Goal: Information Seeking & Learning: Learn about a topic

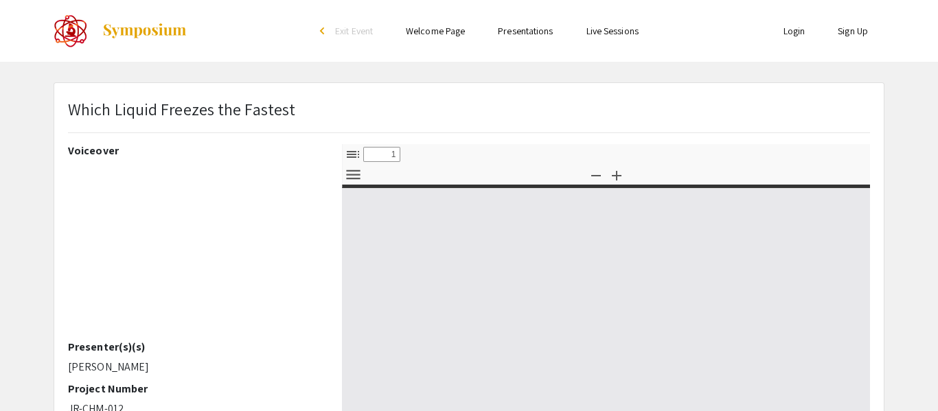
select select "custom"
type input "0"
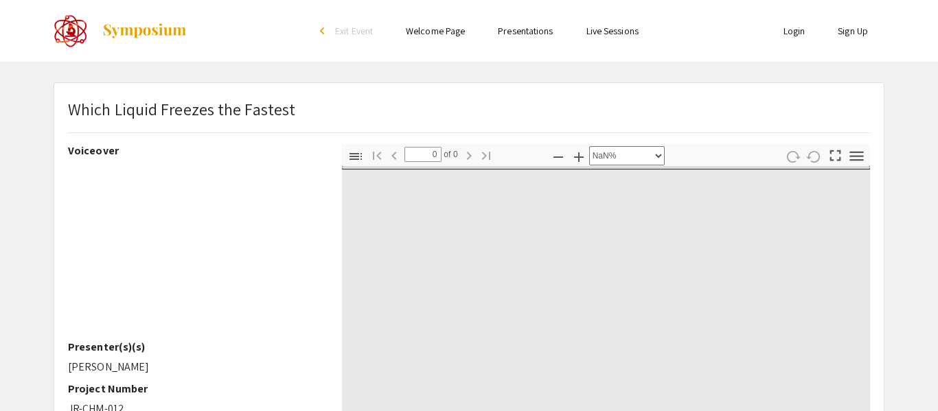
select select "auto"
type input "1"
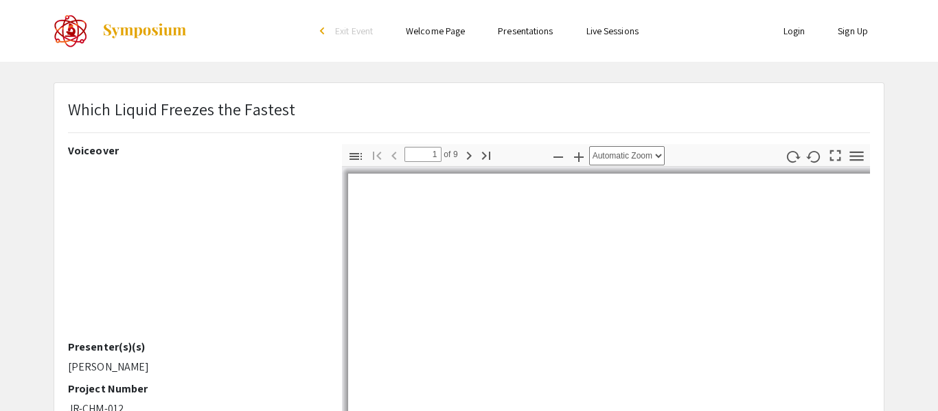
select select "custom"
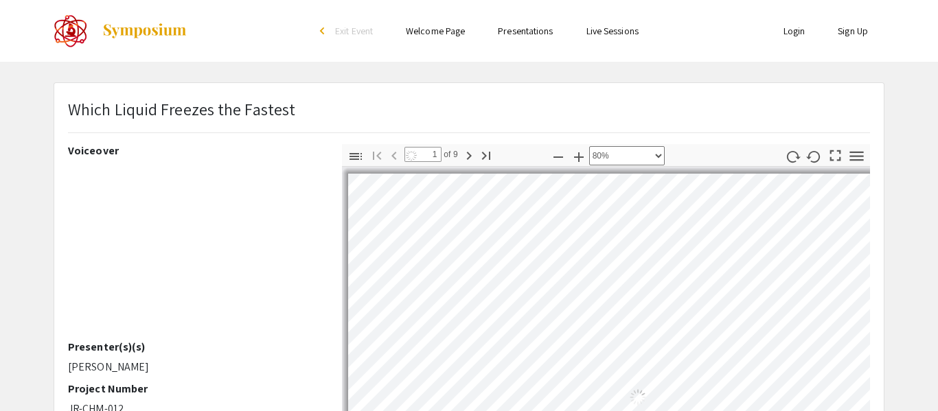
scroll to position [1, 1]
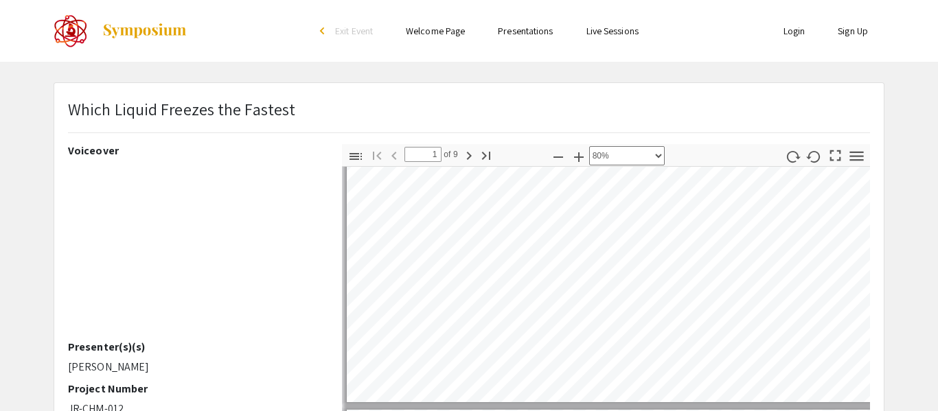
type input "2"
select select "custom"
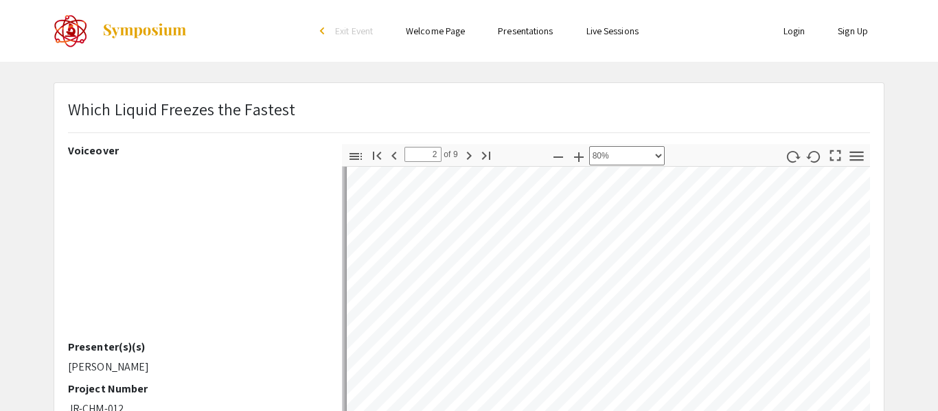
type input "4"
select select "custom"
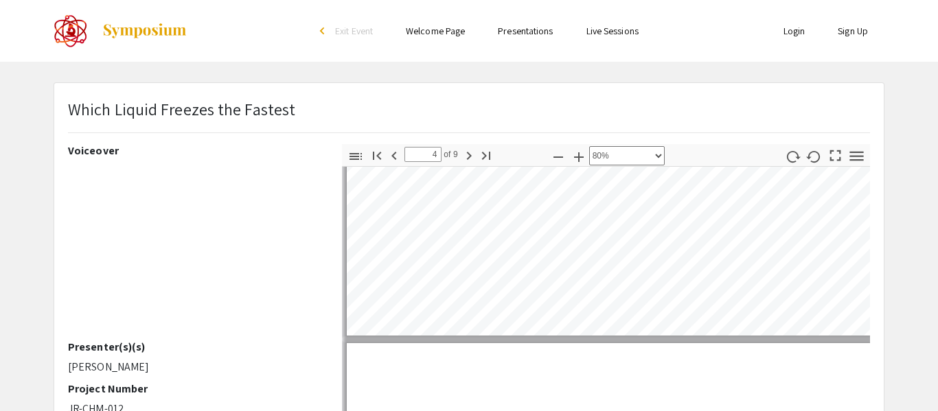
type input "5"
select select "custom"
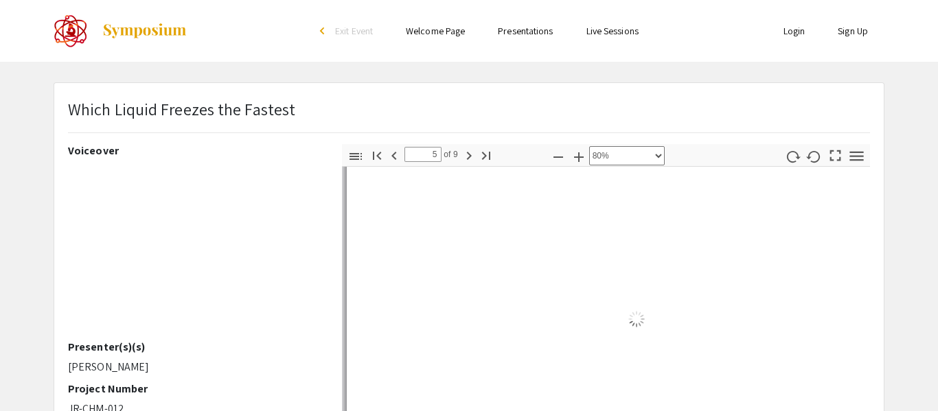
type input "6"
select select "custom"
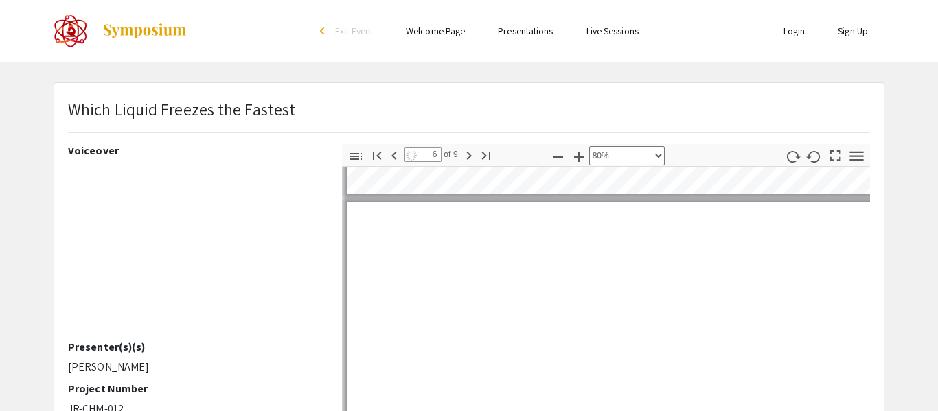
type input "7"
select select "custom"
type input "8"
select select "custom"
type input "9"
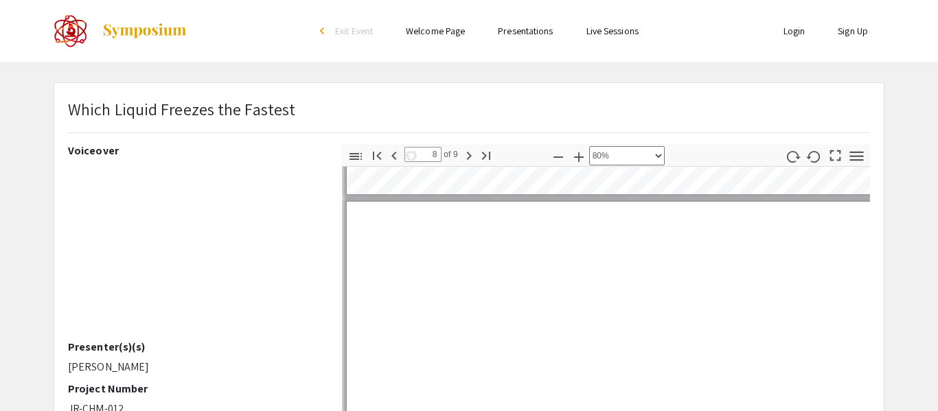
select select "custom"
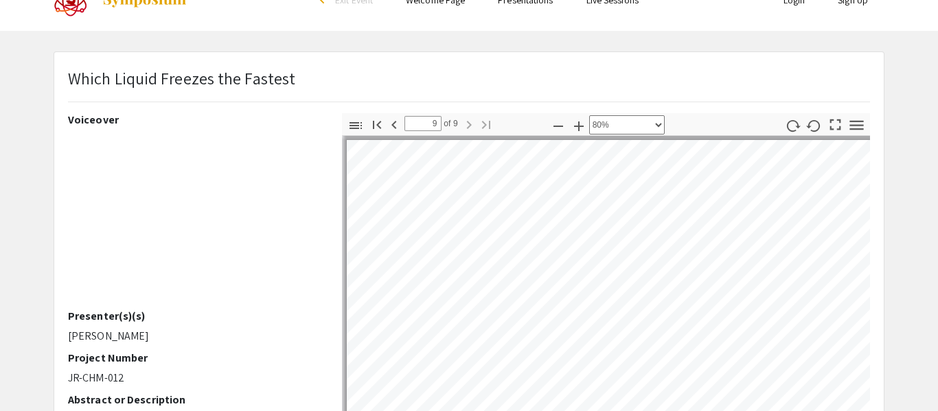
scroll to position [22, 0]
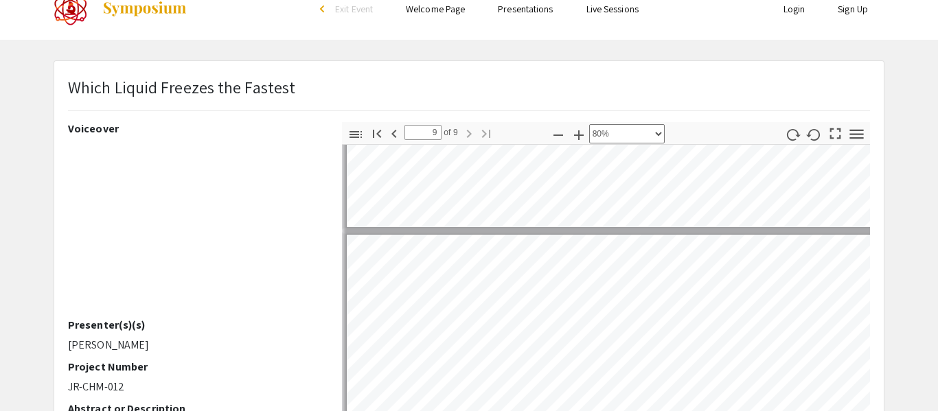
type input "8"
select select "custom"
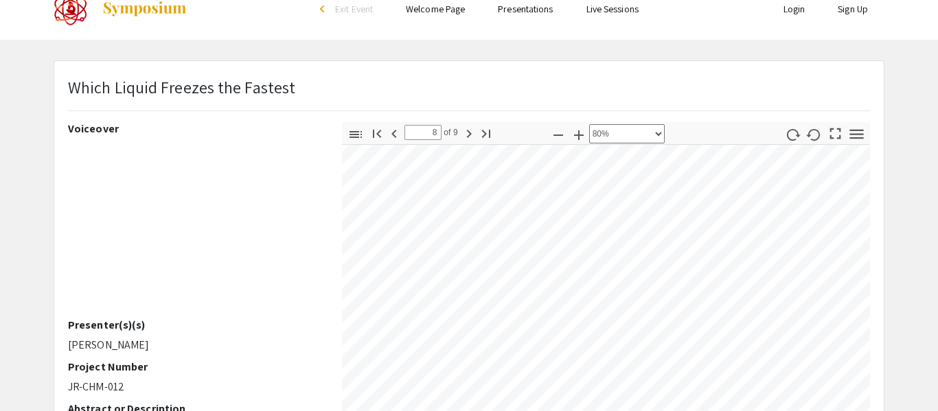
scroll to position [3340, 10]
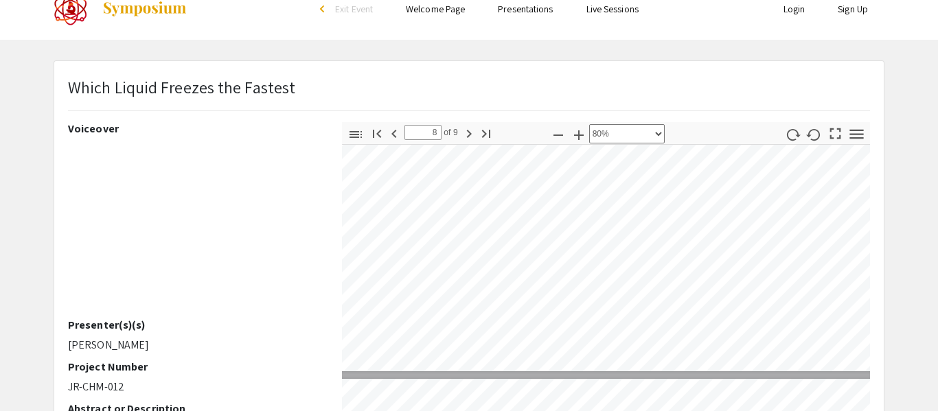
type input "9"
select select "custom"
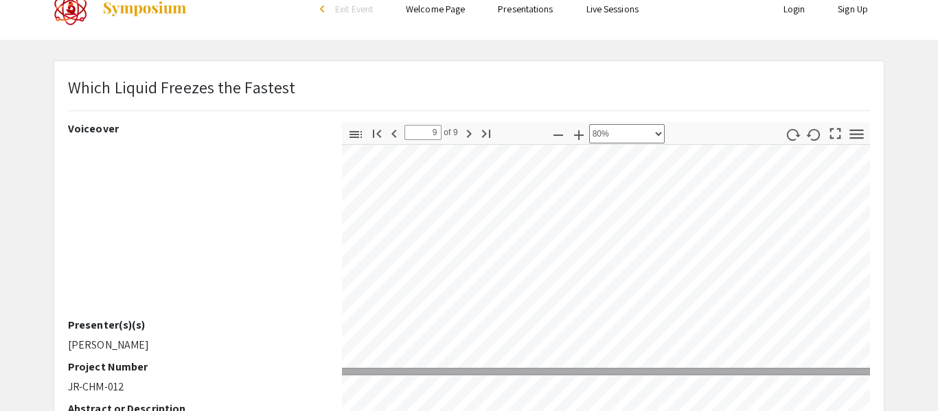
type input "8"
select select "custom"
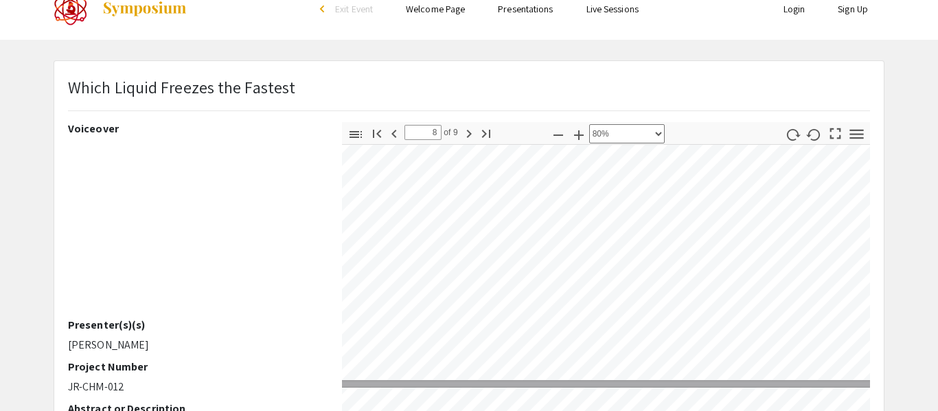
scroll to position [3407, 35]
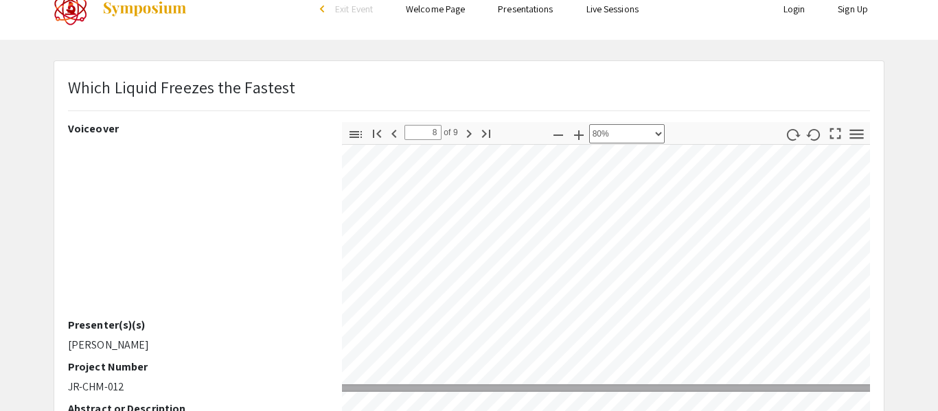
type input "7"
select select "custom"
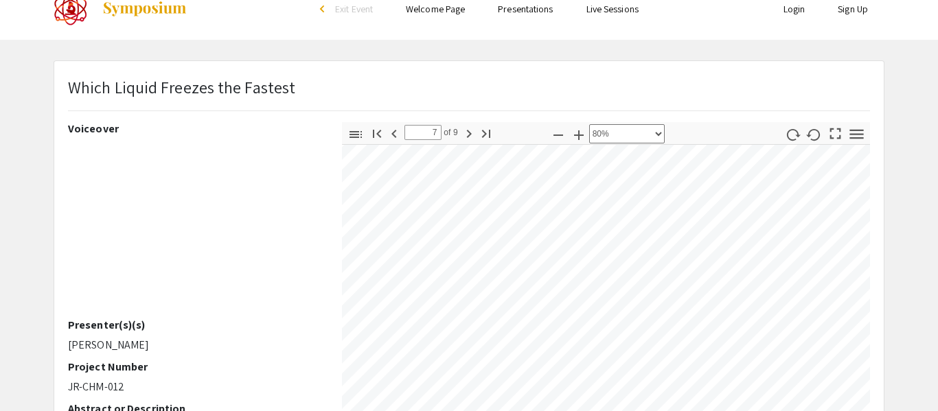
scroll to position [2762, 26]
type input "6"
select select "custom"
type input "5"
select select "custom"
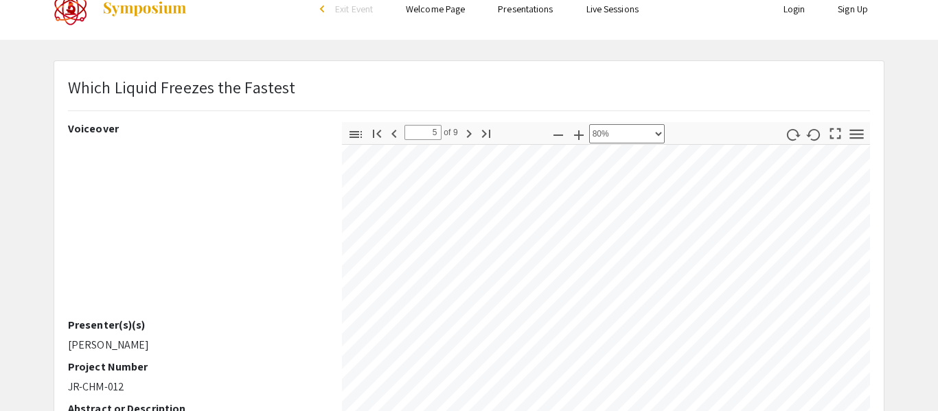
type input "4"
select select "custom"
type input "3"
select select "custom"
type input "2"
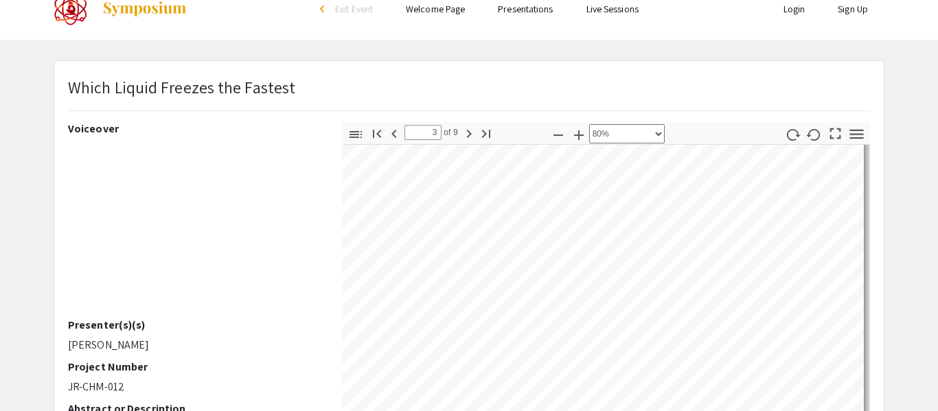
select select "custom"
type input "1"
select select "custom"
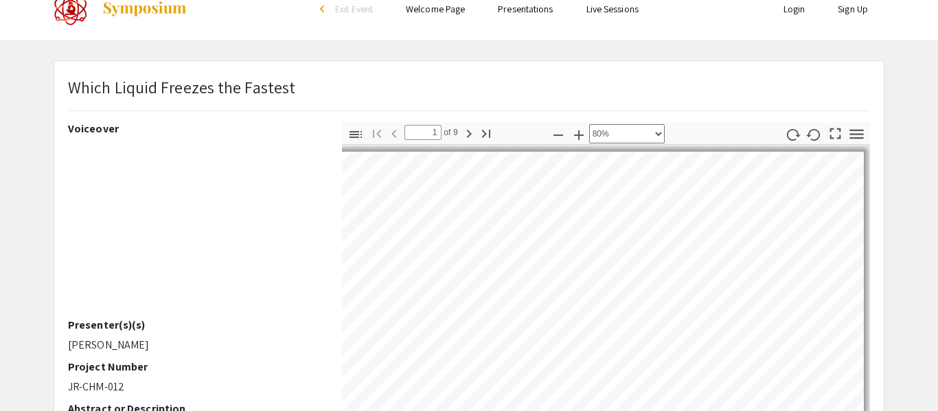
scroll to position [0, 0]
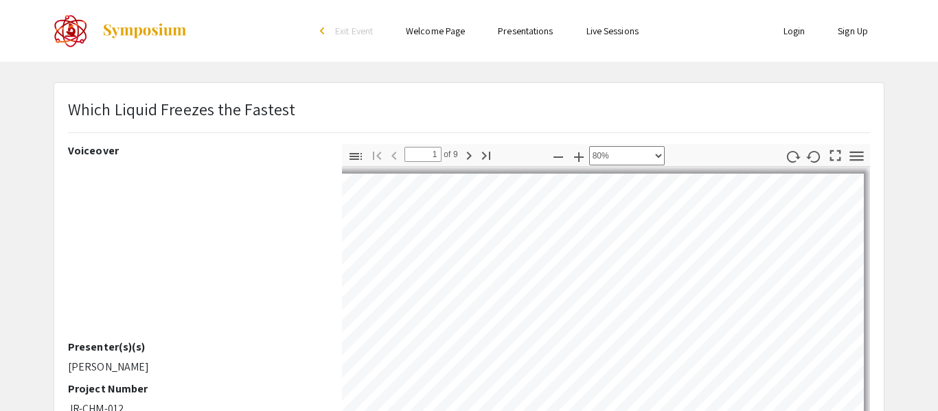
type input "2"
select select "custom"
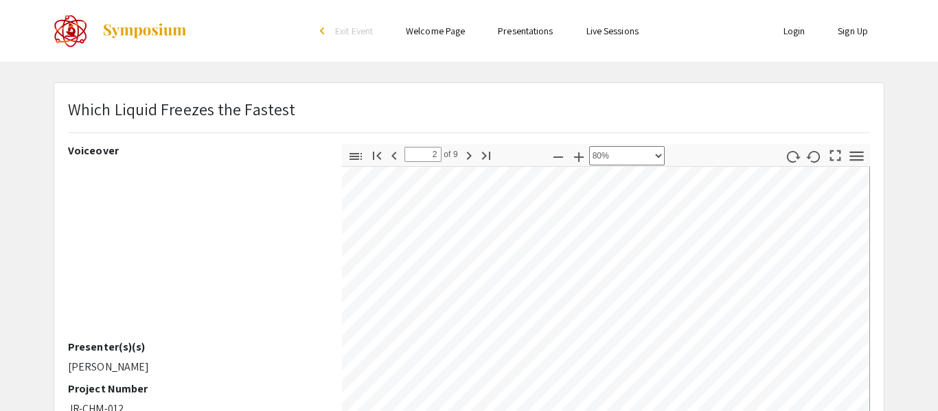
type input "3"
select select "custom"
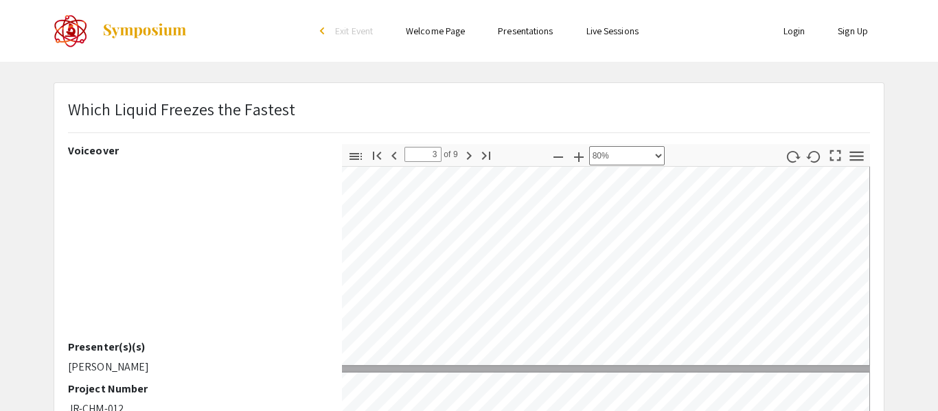
type input "4"
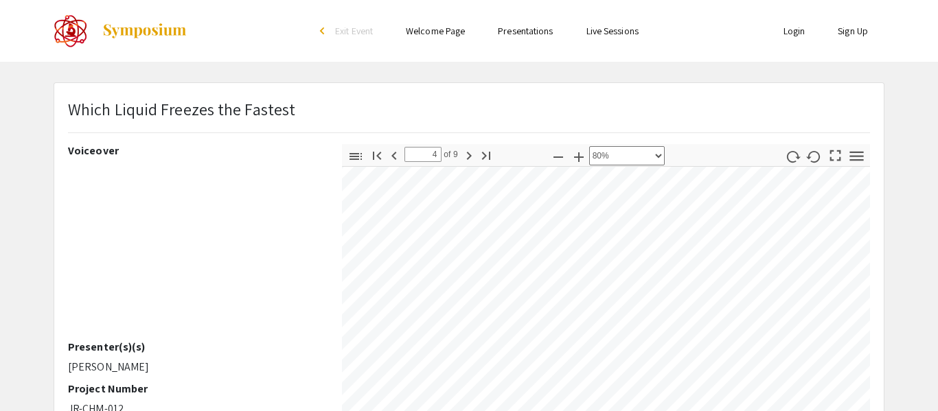
scroll to position [1409, 55]
select select "custom"
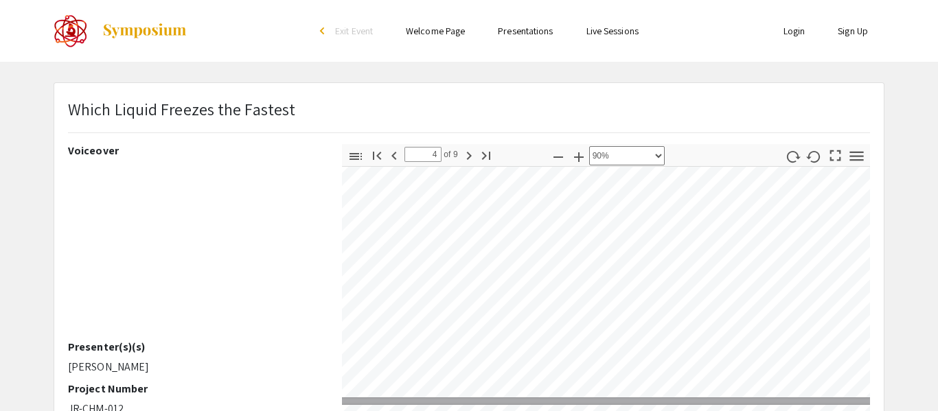
type input "5"
select select "custom"
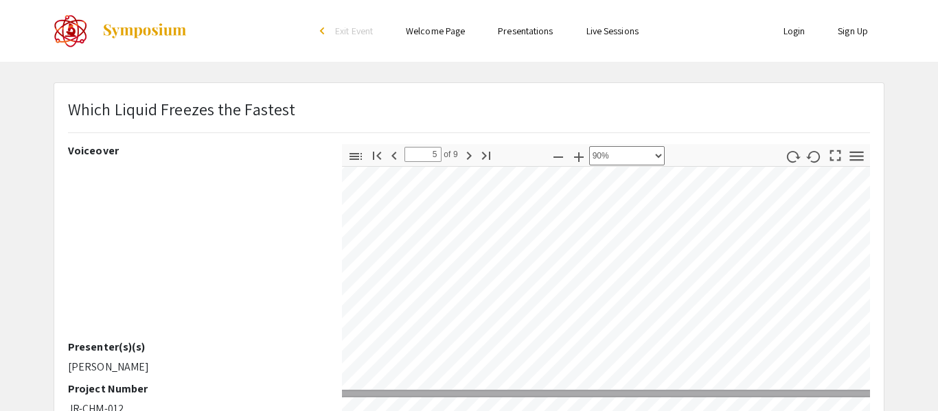
type input "6"
select select "custom"
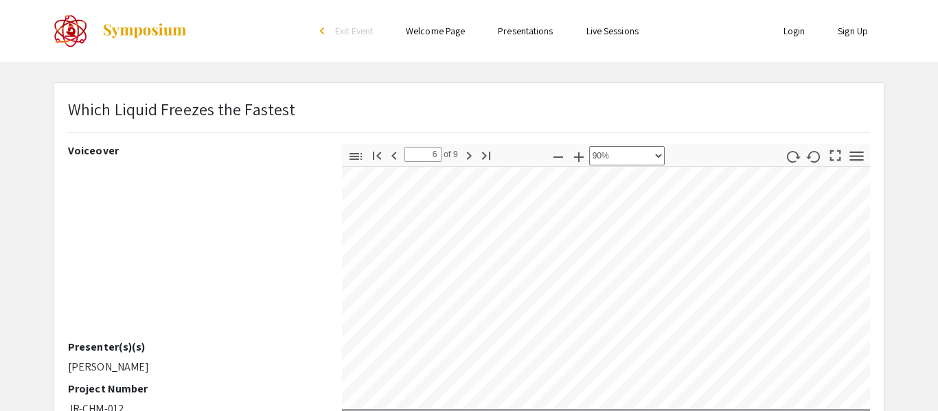
type input "7"
select select "custom"
type input "8"
select select "custom"
type input "9"
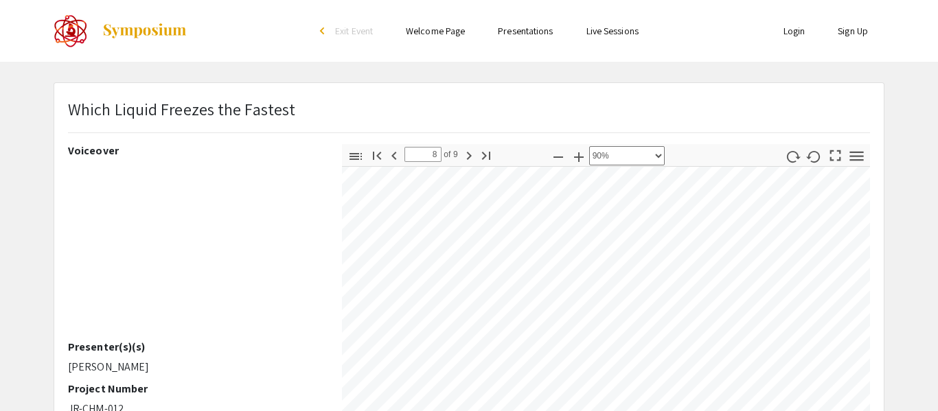
select select "custom"
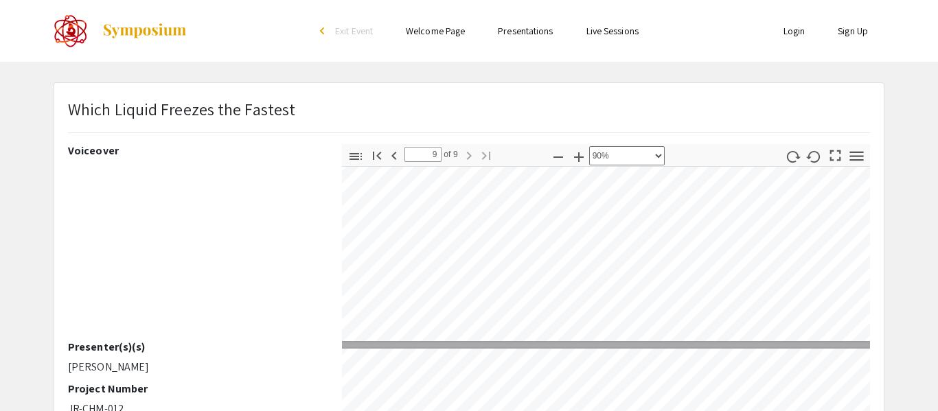
type input "8"
select select "custom"
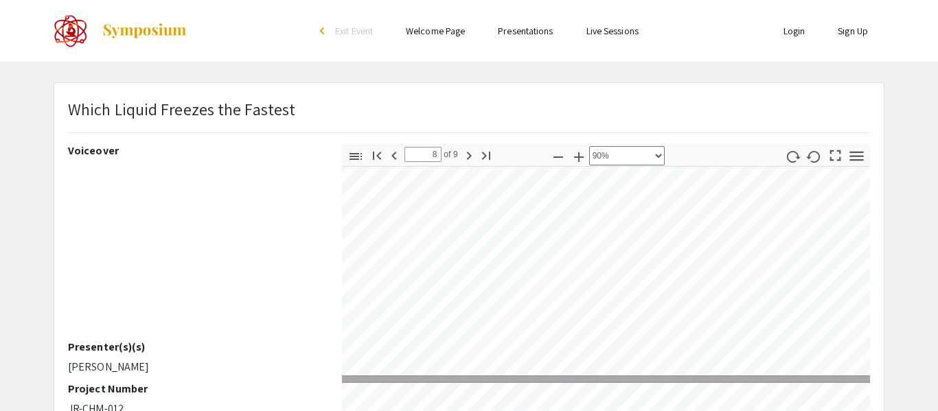
type input "7"
select select "custom"
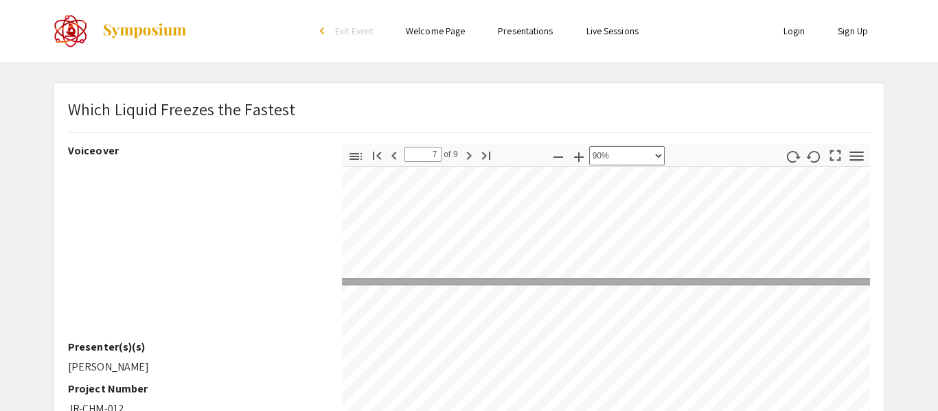
type input "6"
select select "custom"
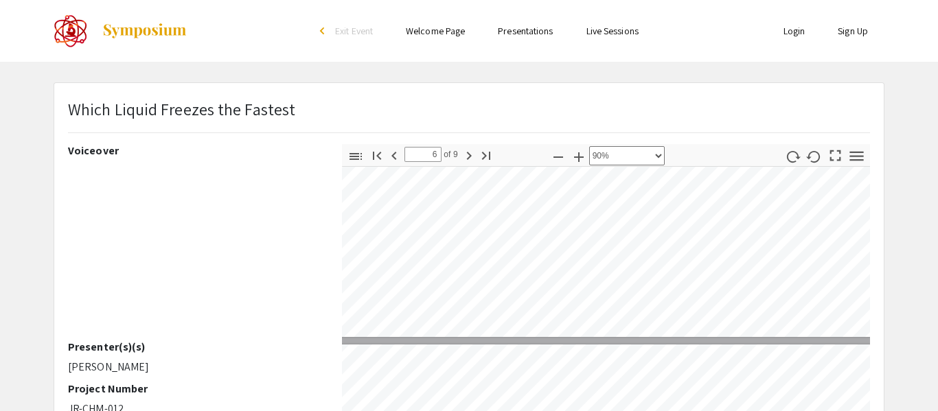
type input "5"
select select "custom"
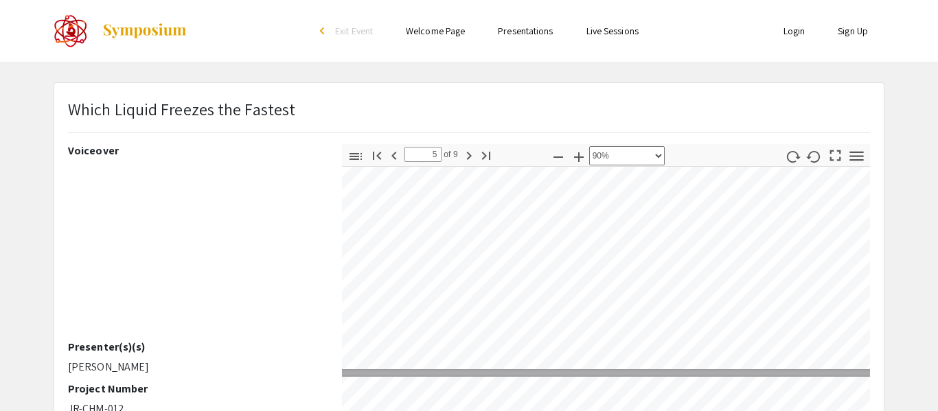
type input "4"
select select "custom"
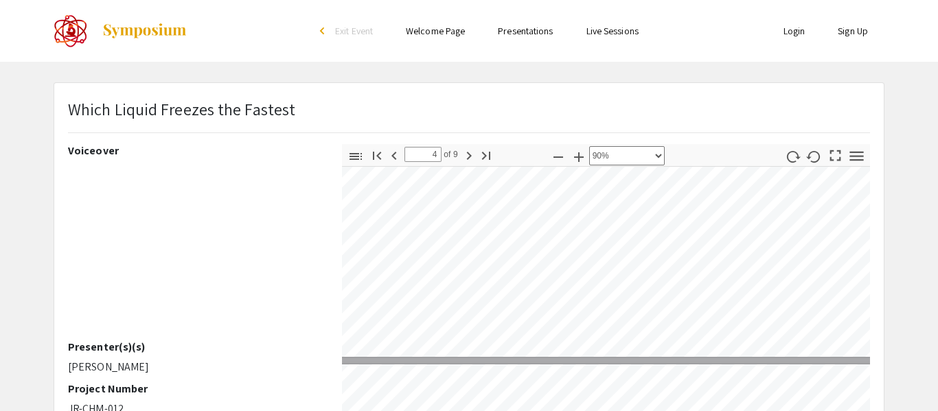
type input "3"
select select "custom"
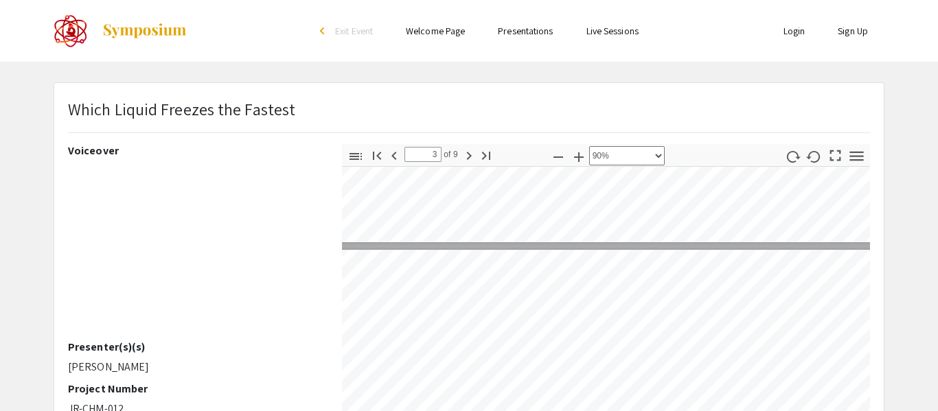
scroll to position [946, 57]
type input "2"
select select "custom"
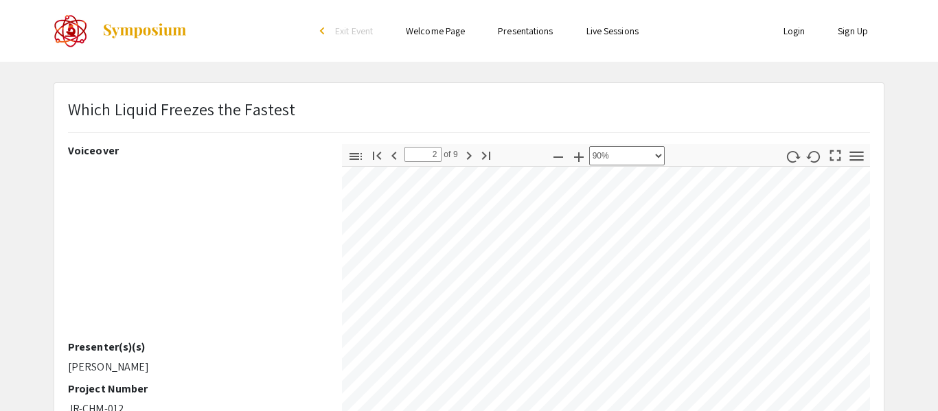
scroll to position [690, 50]
click at [98, 45] on link at bounding box center [121, 31] width 134 height 34
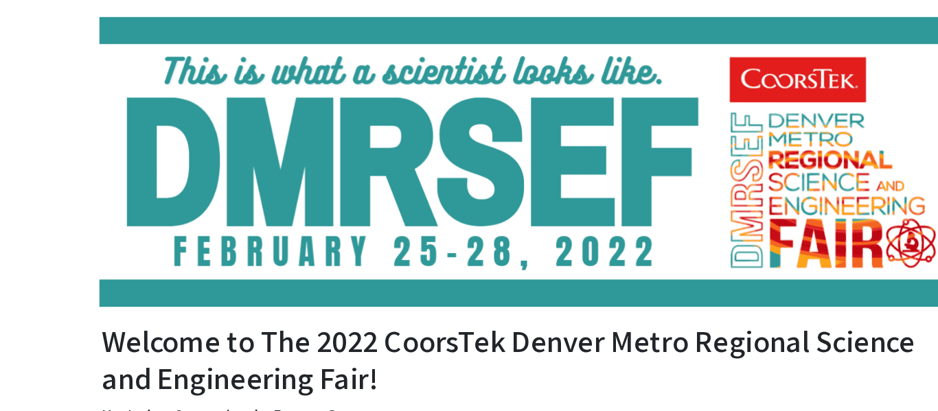
scroll to position [47, 0]
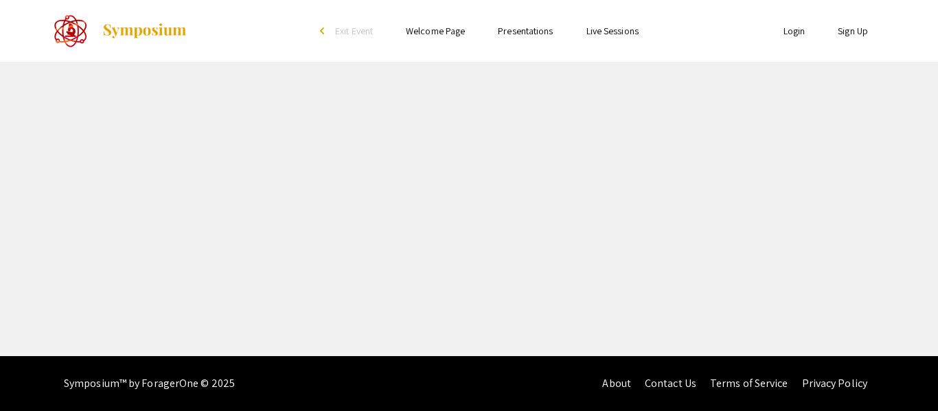
select select "custom"
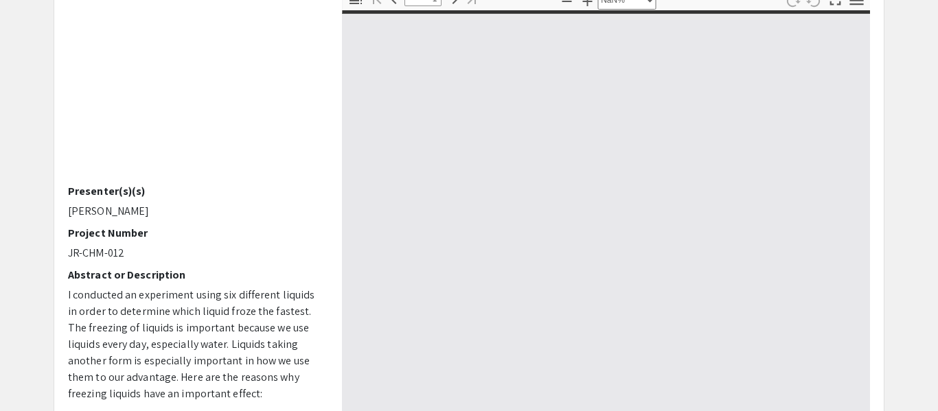
type input "0"
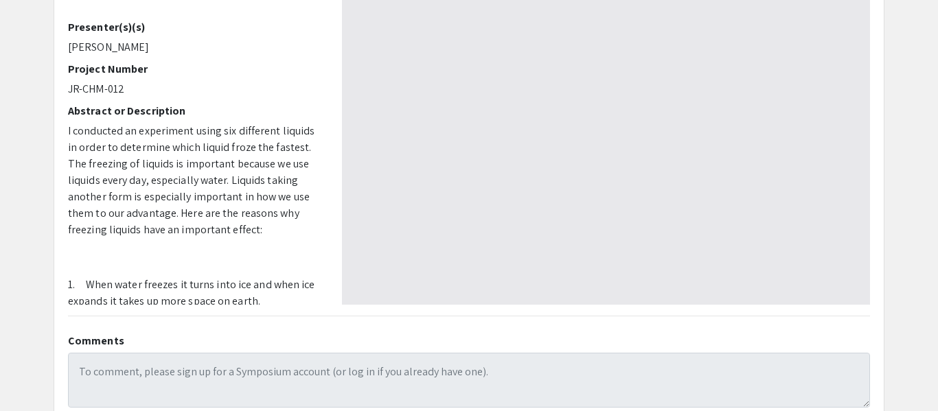
scroll to position [323, 0]
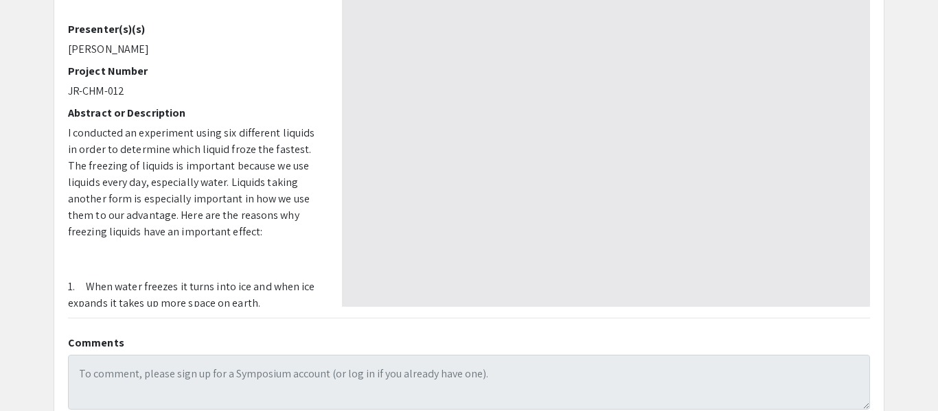
select select "auto"
type input "1"
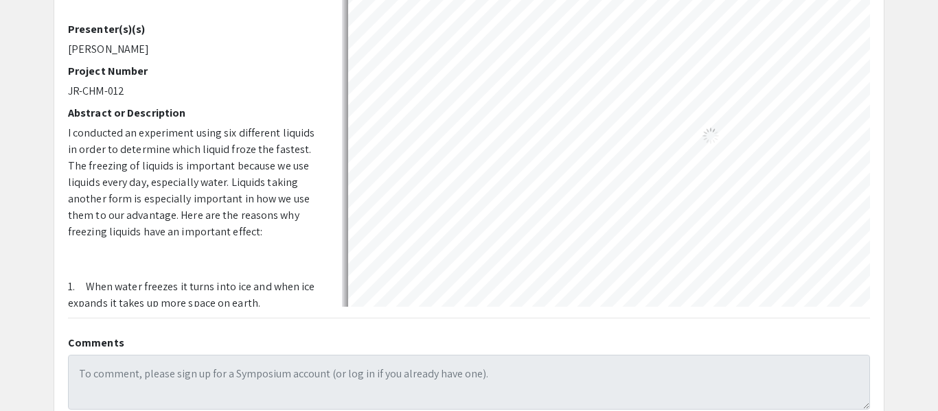
select select "custom"
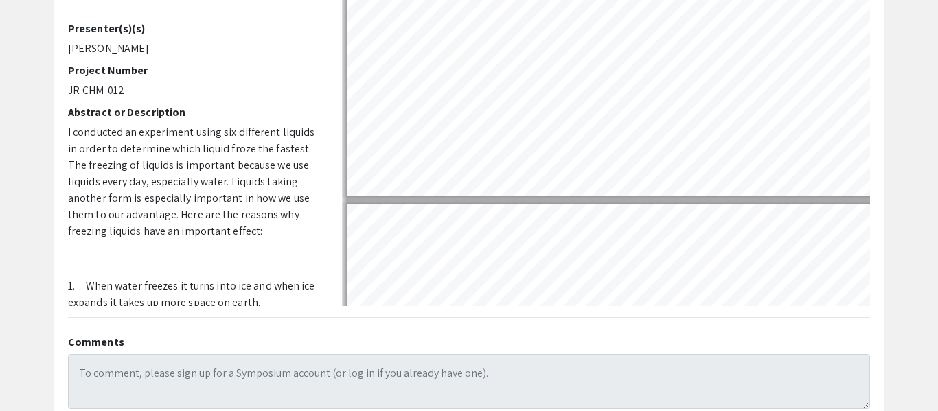
type input "2"
select select "custom"
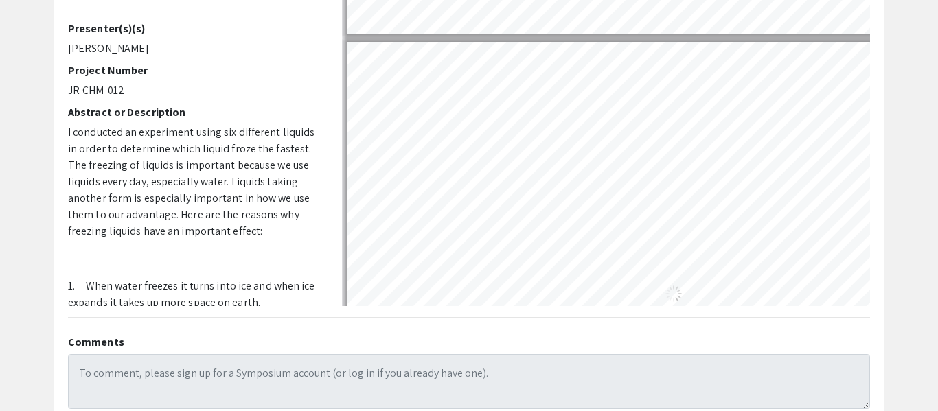
type input "3"
select select "custom"
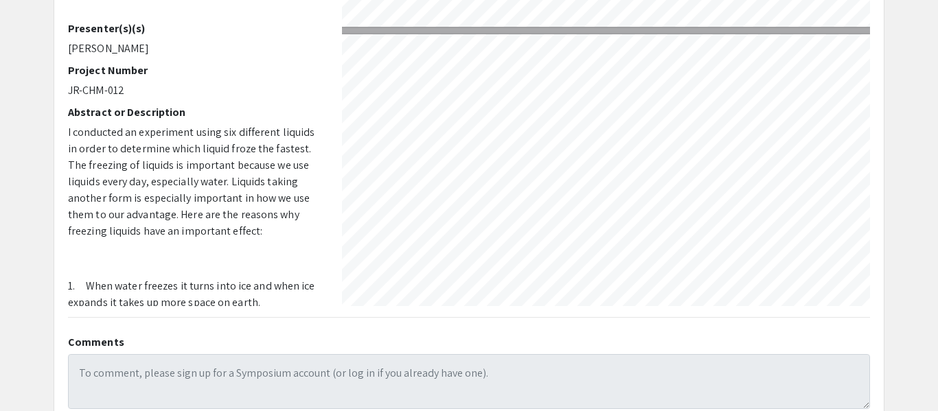
scroll to position [834, 89]
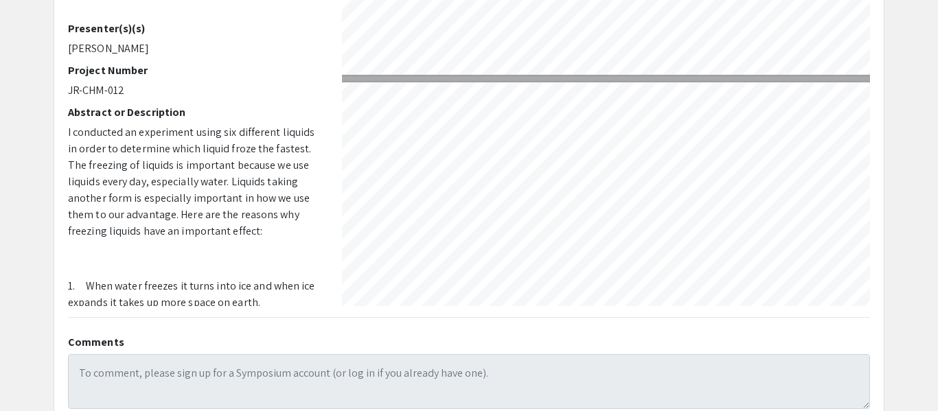
type input "2"
select select "custom"
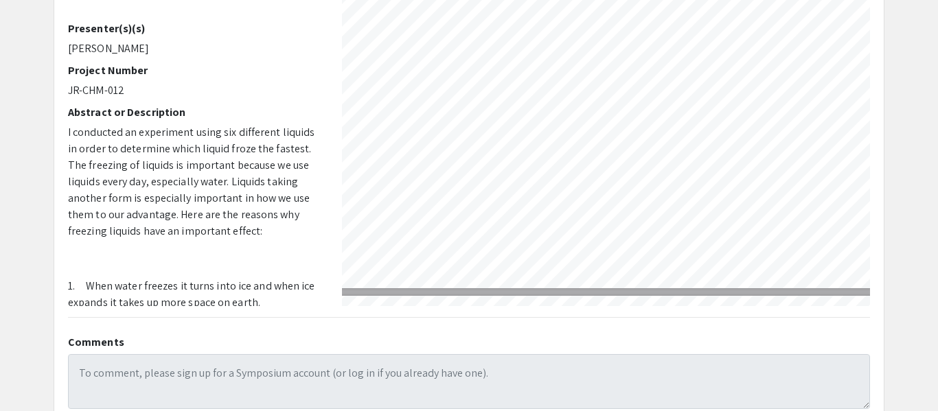
scroll to position [582, 49]
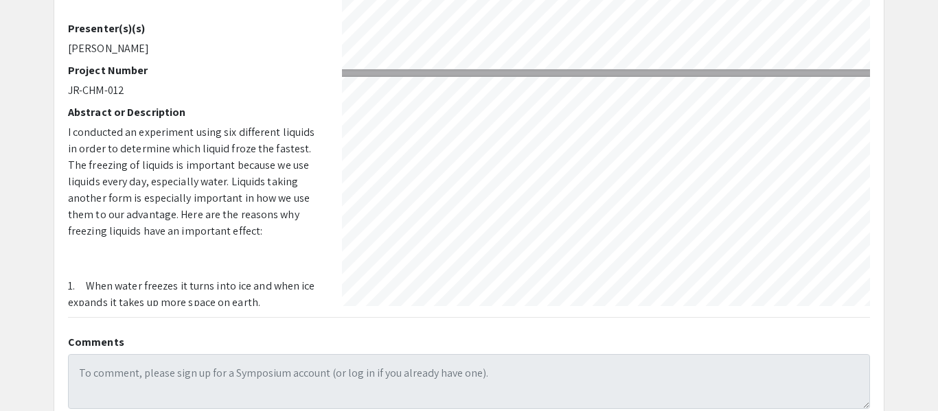
type input "3"
select select "custom"
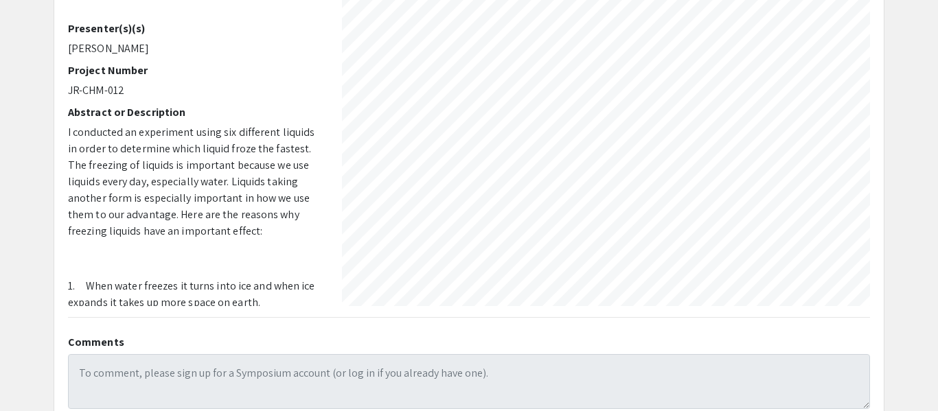
scroll to position [910, 48]
type input "2"
select select "custom"
type input "1"
select select "custom"
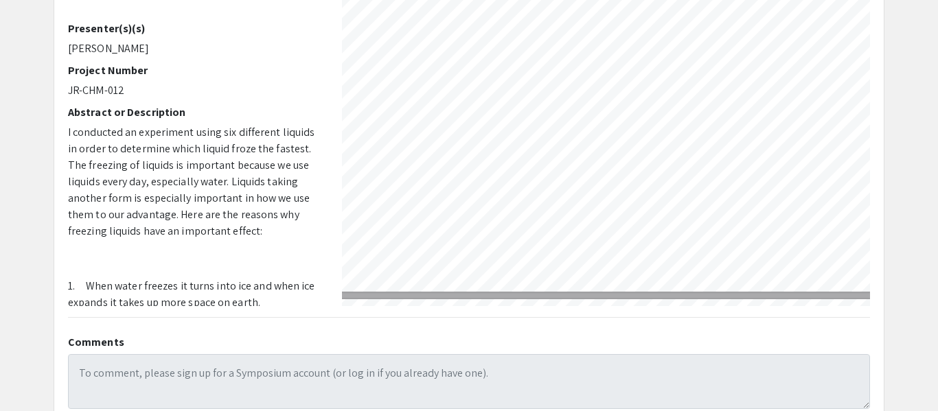
scroll to position [0, 48]
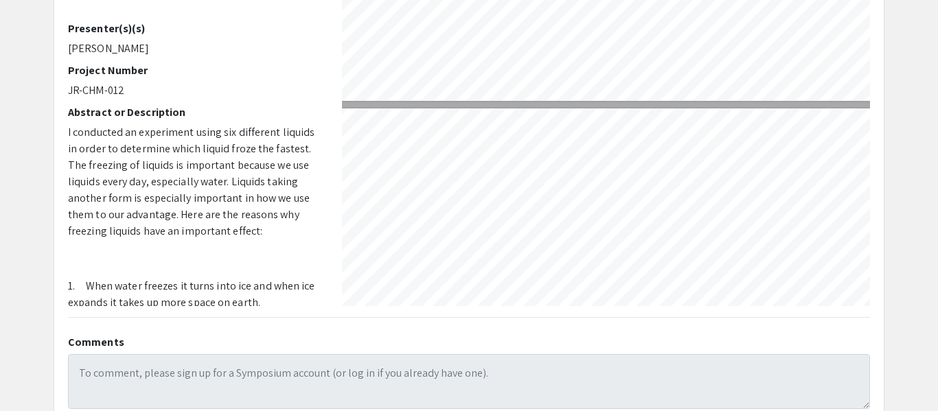
type input "2"
select select "custom"
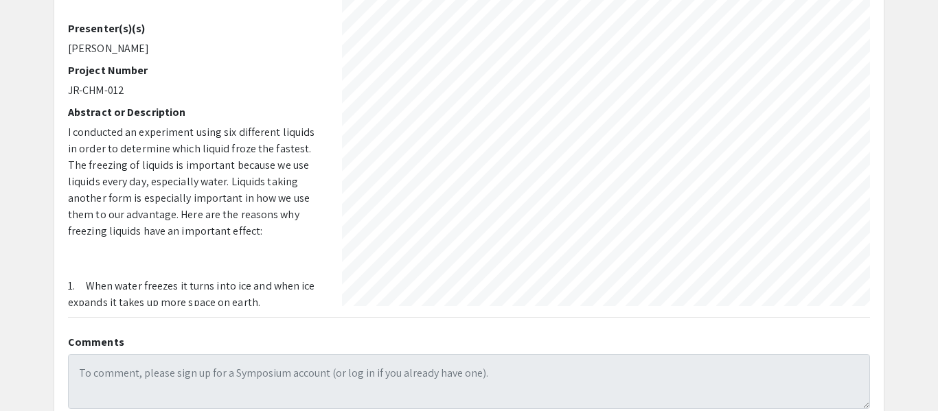
scroll to position [431, 56]
type input "1"
select select "custom"
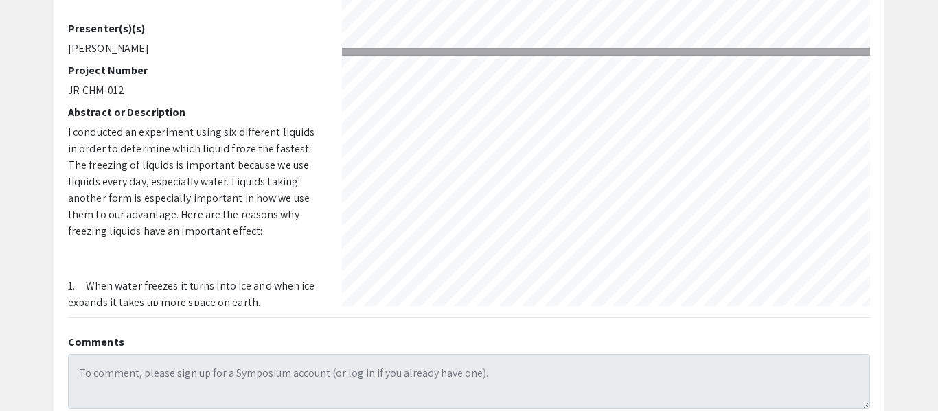
type input "2"
select select "custom"
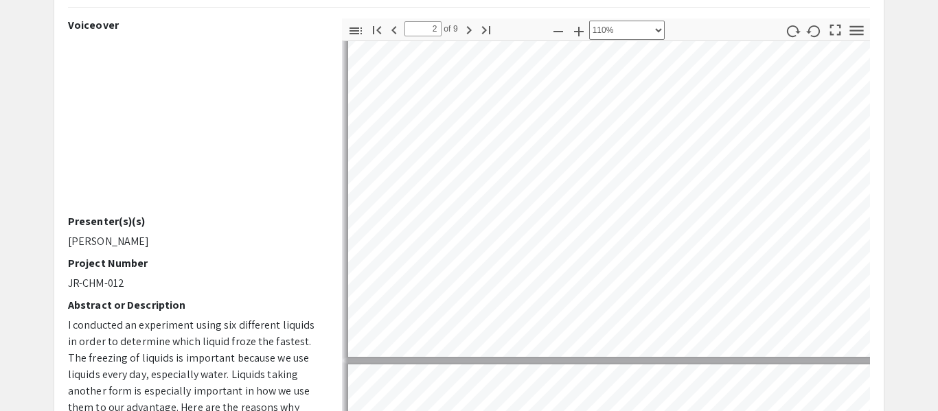
scroll to position [955, 0]
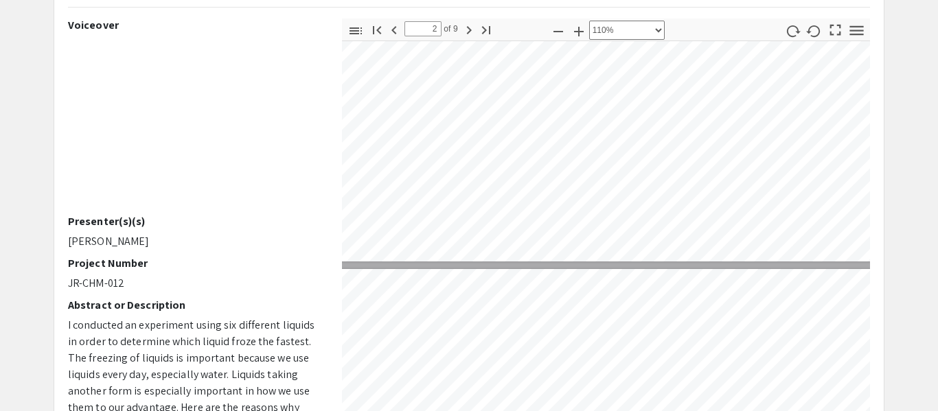
type input "3"
select select "custom"
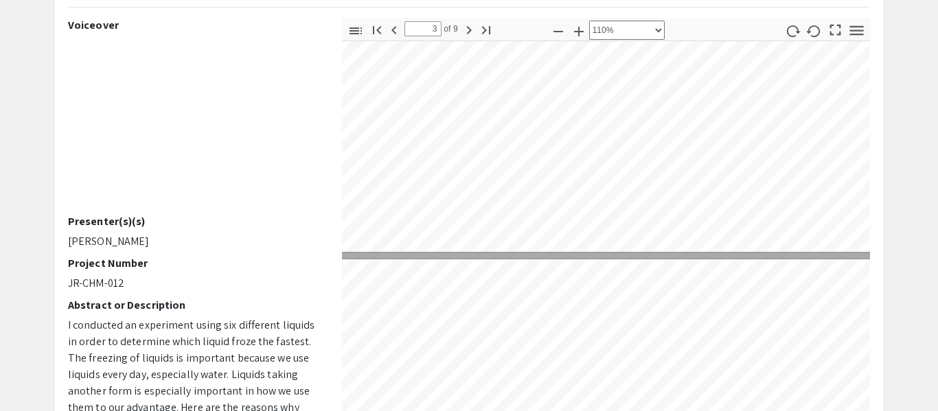
type input "2"
select select "custom"
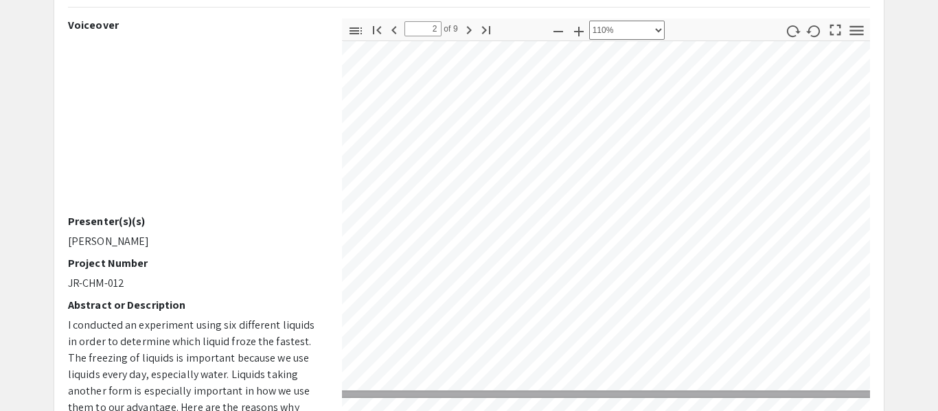
scroll to position [898, 102]
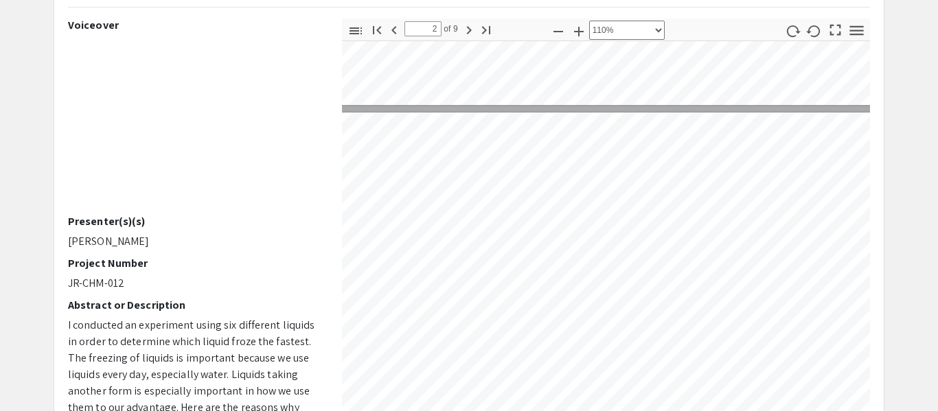
type input "3"
select select "custom"
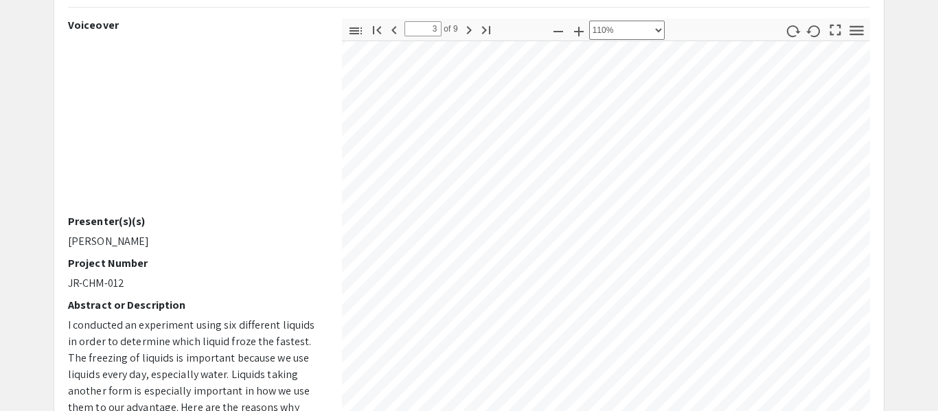
scroll to position [1384, 250]
